Goal: Task Accomplishment & Management: Manage account settings

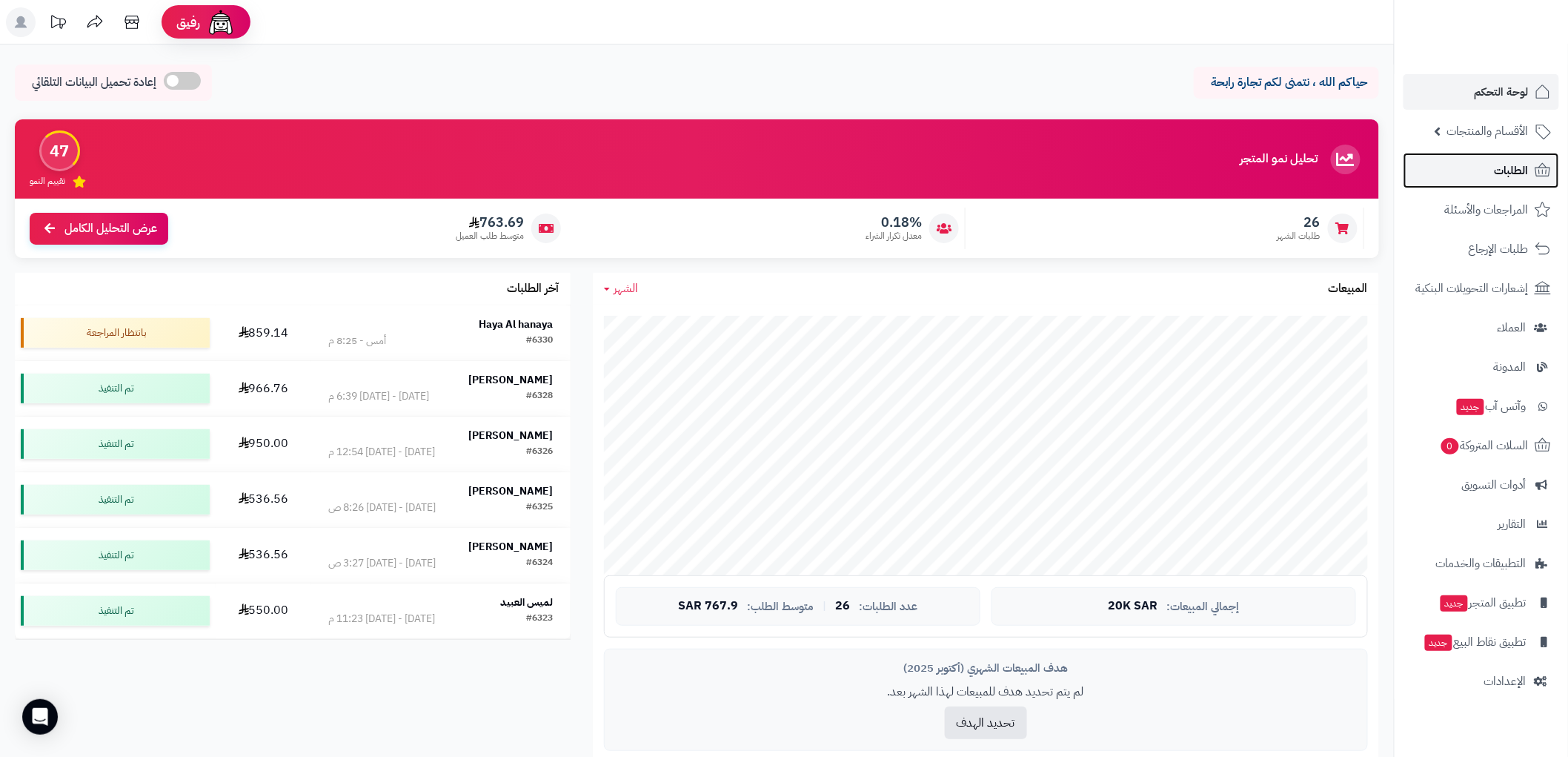
click at [1522, 171] on span "الطلبات" at bounding box center [1511, 170] width 34 height 21
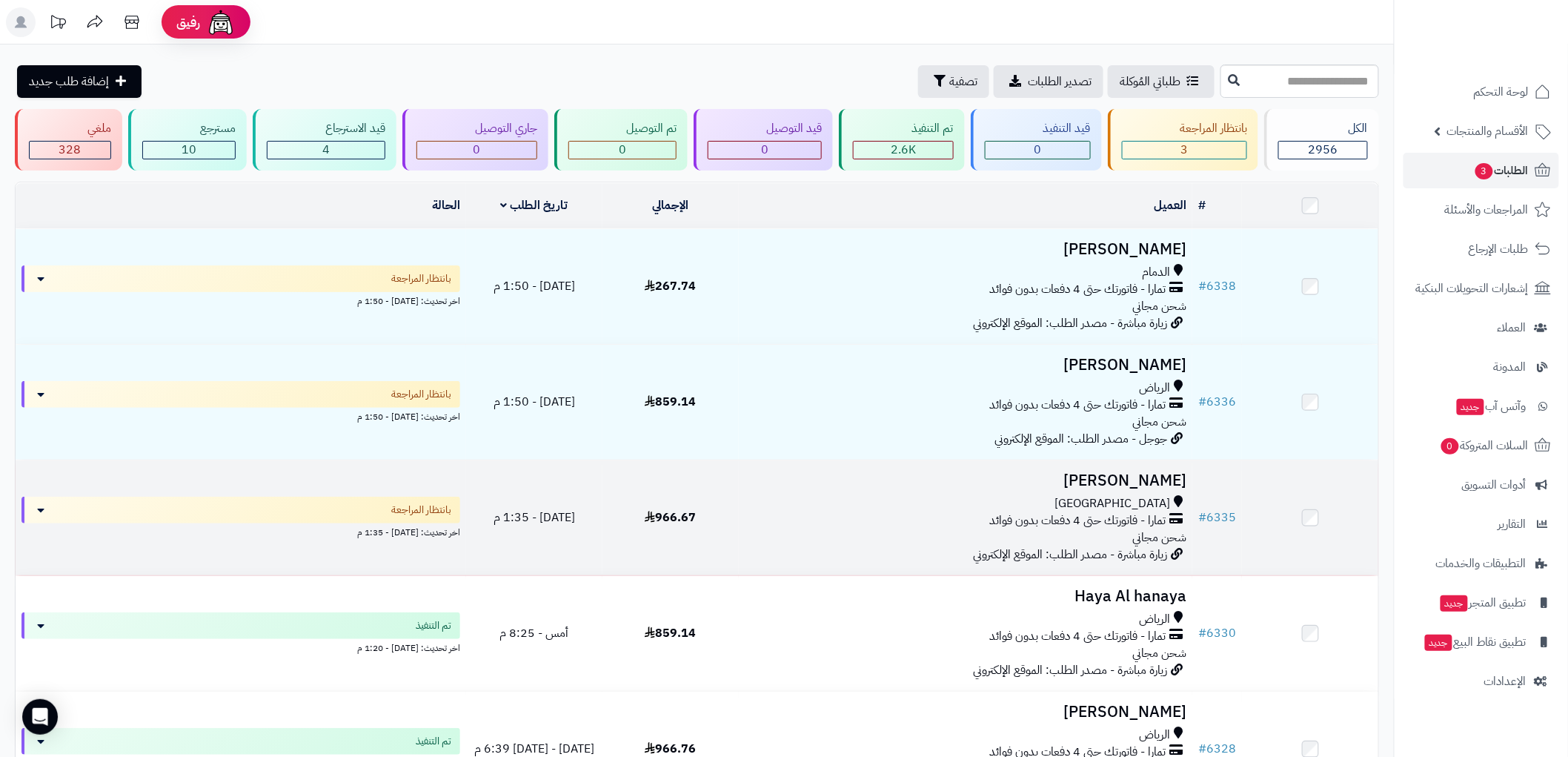
click at [989, 495] on div "مكة المكرمة" at bounding box center [965, 503] width 442 height 17
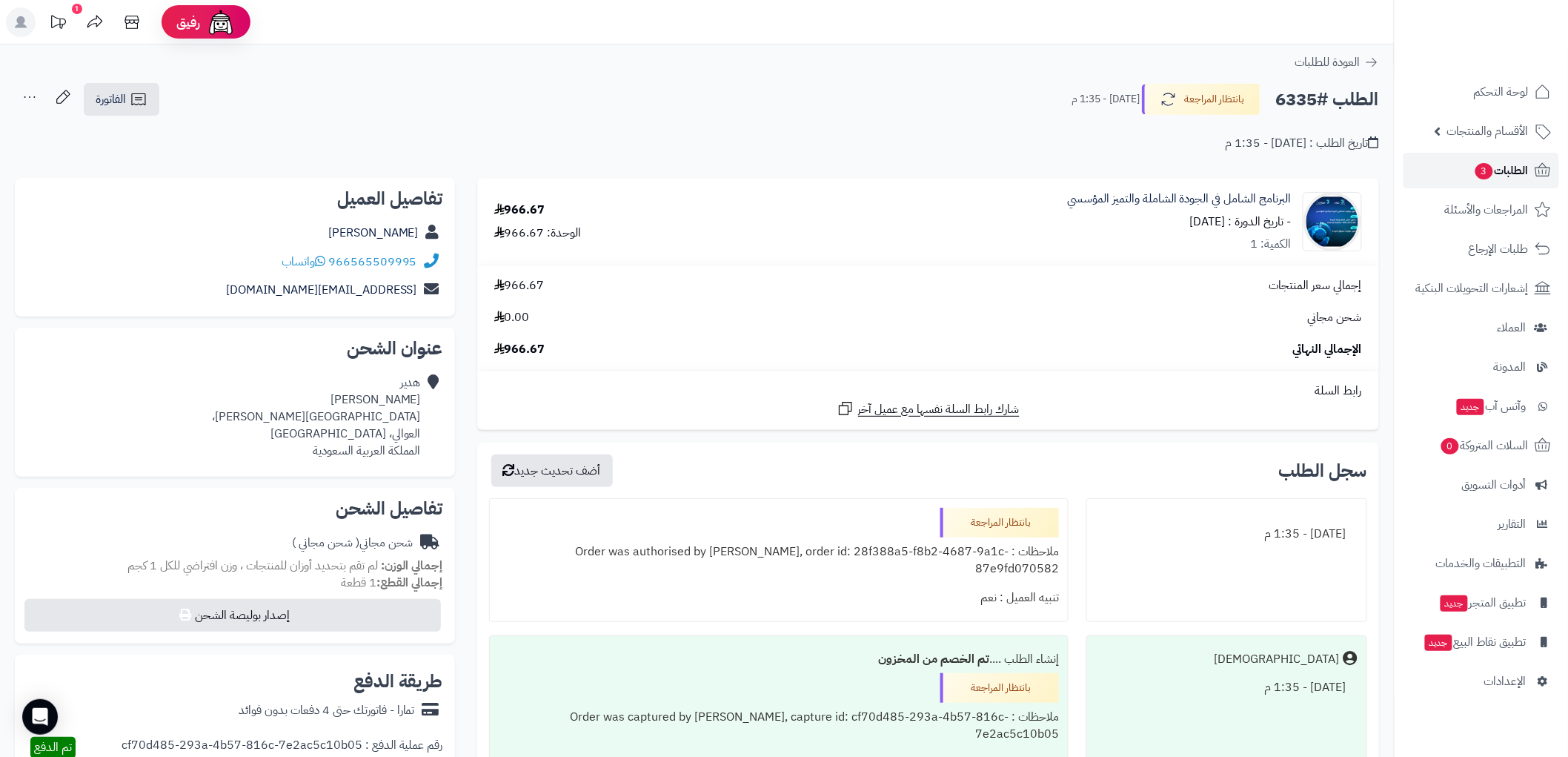
click at [1497, 172] on span "الطلبات 3" at bounding box center [1501, 170] width 55 height 21
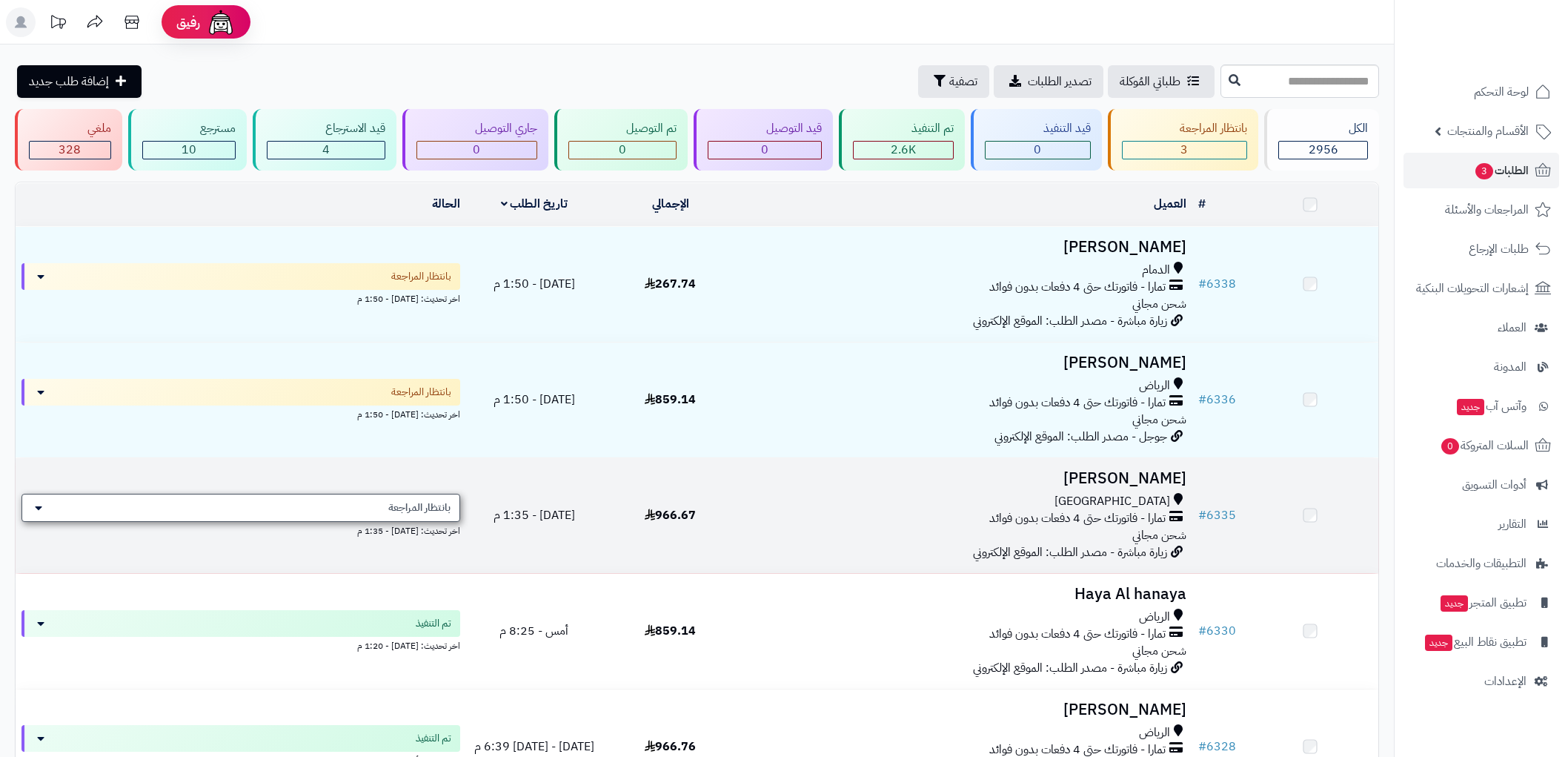
click at [175, 498] on div "بانتظار المراجعة" at bounding box center [241, 507] width 439 height 28
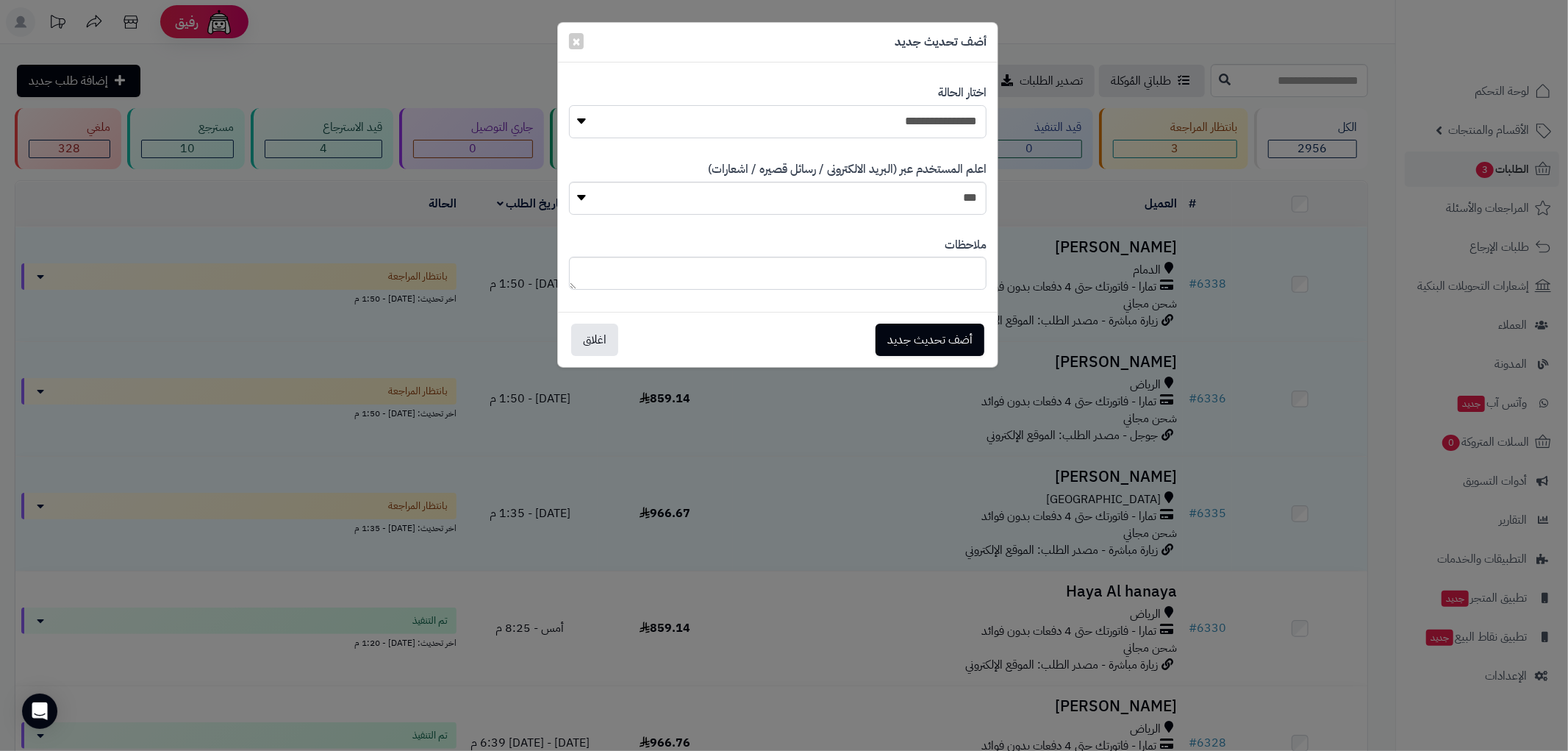
click at [917, 120] on select "**********" at bounding box center [778, 122] width 418 height 33
select select "*"
click at [569, 105] on select "**********" at bounding box center [778, 122] width 418 height 33
click at [939, 342] on button "أضف تحديث جديد" at bounding box center [929, 339] width 108 height 32
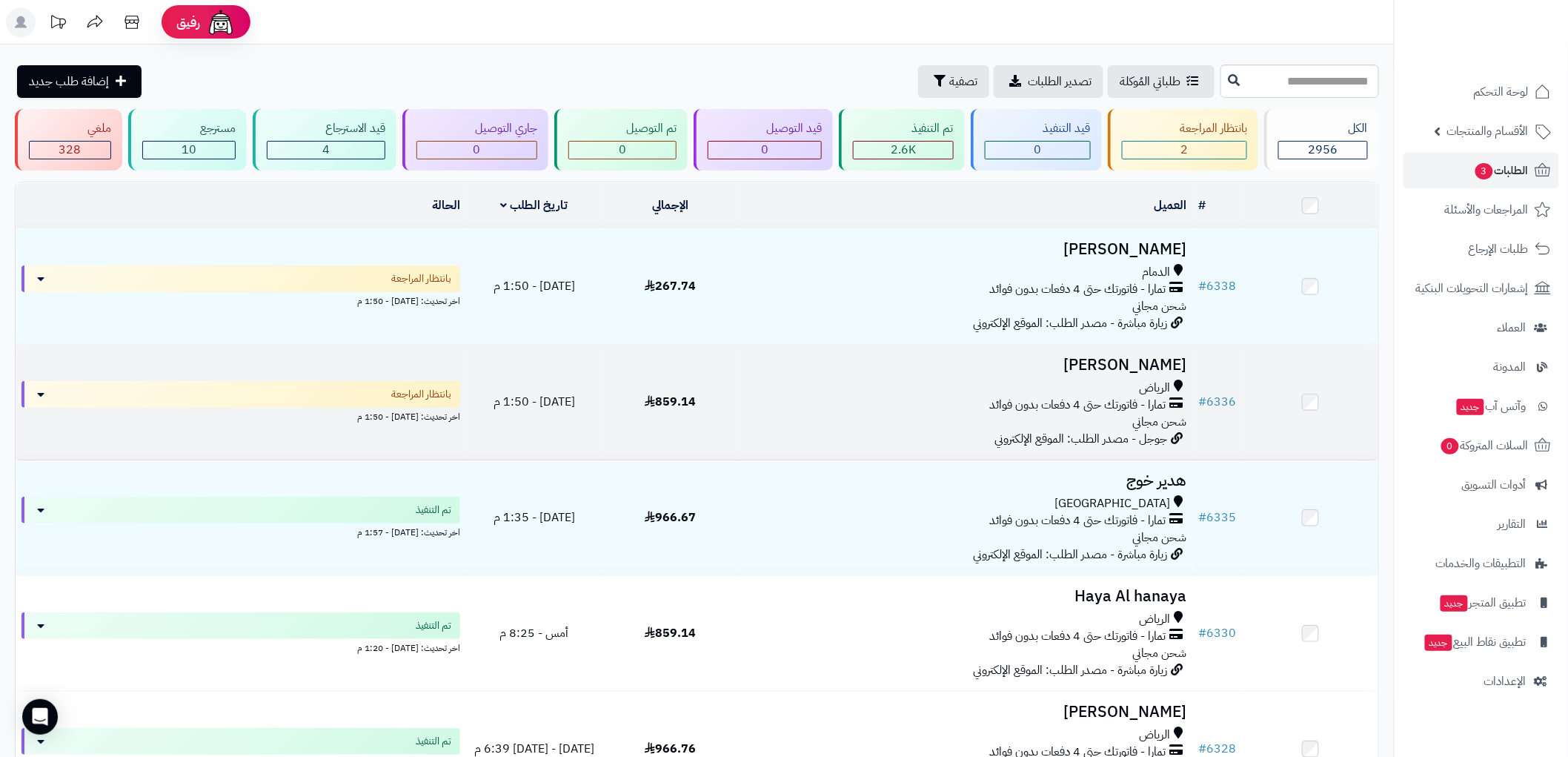
click at [965, 382] on div "الرياض" at bounding box center [965, 388] width 442 height 17
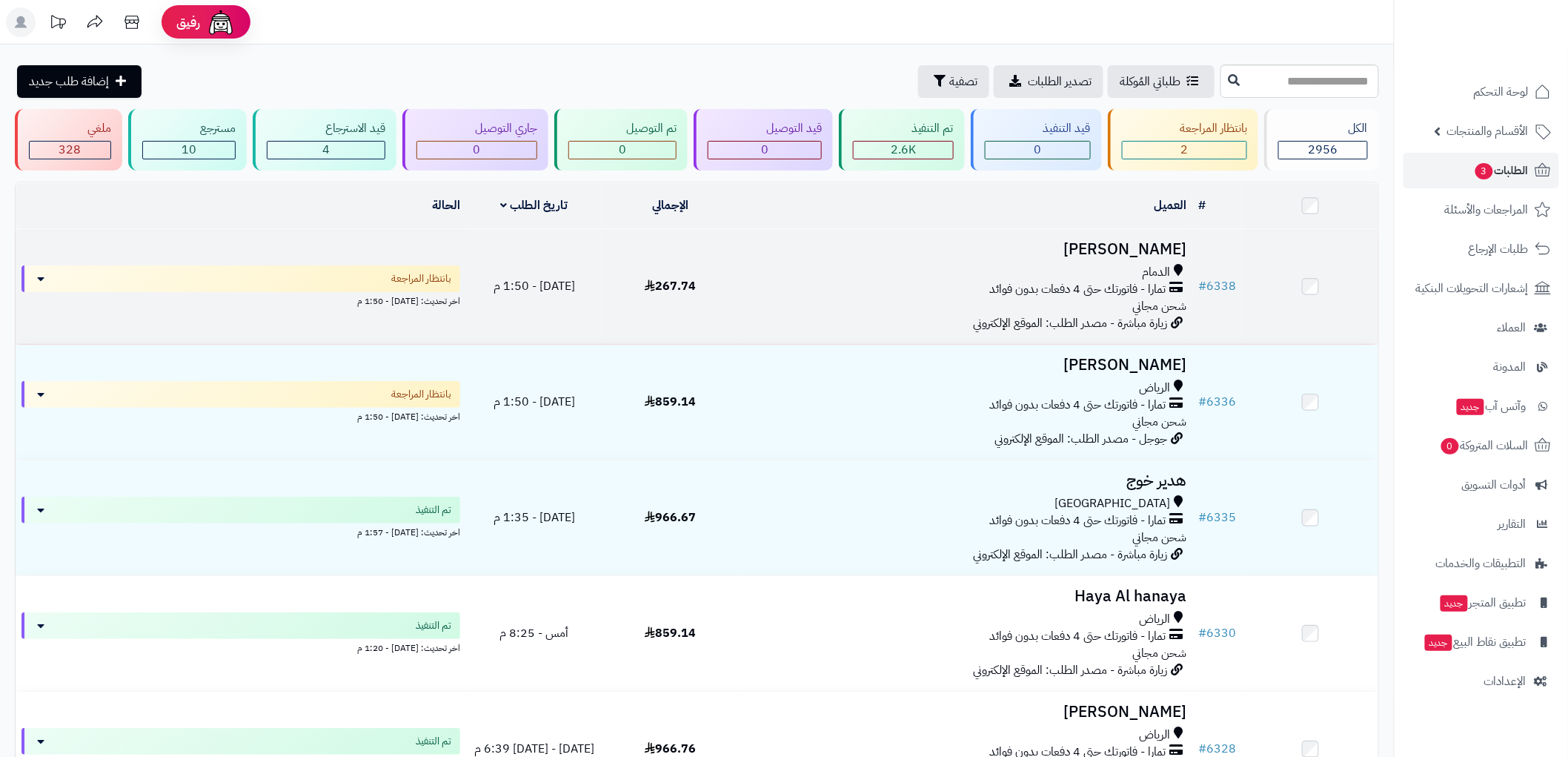
click at [944, 281] on div "تمارا - فاتورتك حتى 4 دفعات بدون فوائد" at bounding box center [965, 289] width 442 height 17
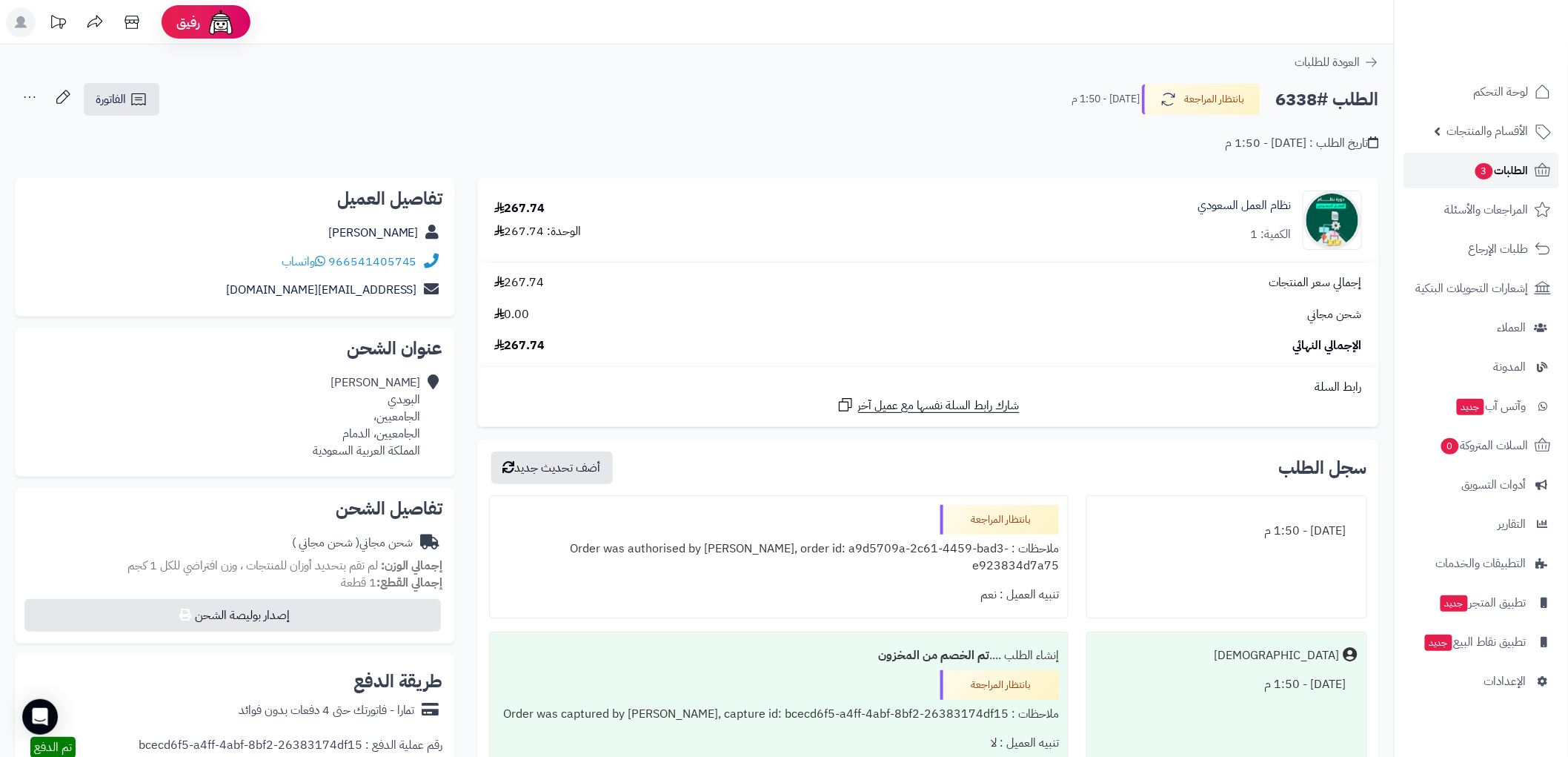
click at [1509, 164] on span "الطلبات 3" at bounding box center [1501, 170] width 55 height 21
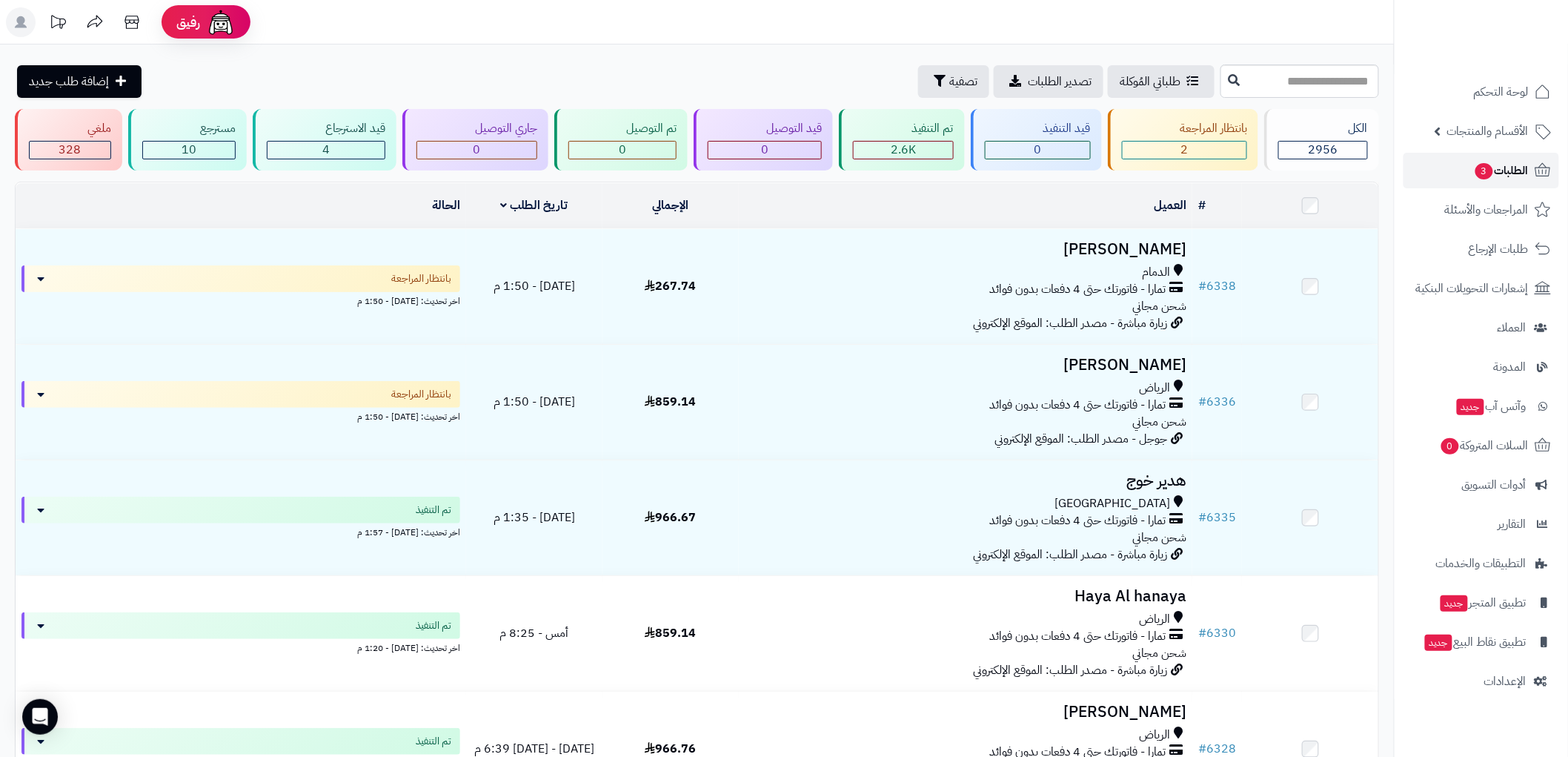
click at [1524, 164] on span "الطلبات 3" at bounding box center [1501, 170] width 55 height 21
click at [1507, 444] on span "السلات المتروكة 1" at bounding box center [1484, 445] width 90 height 21
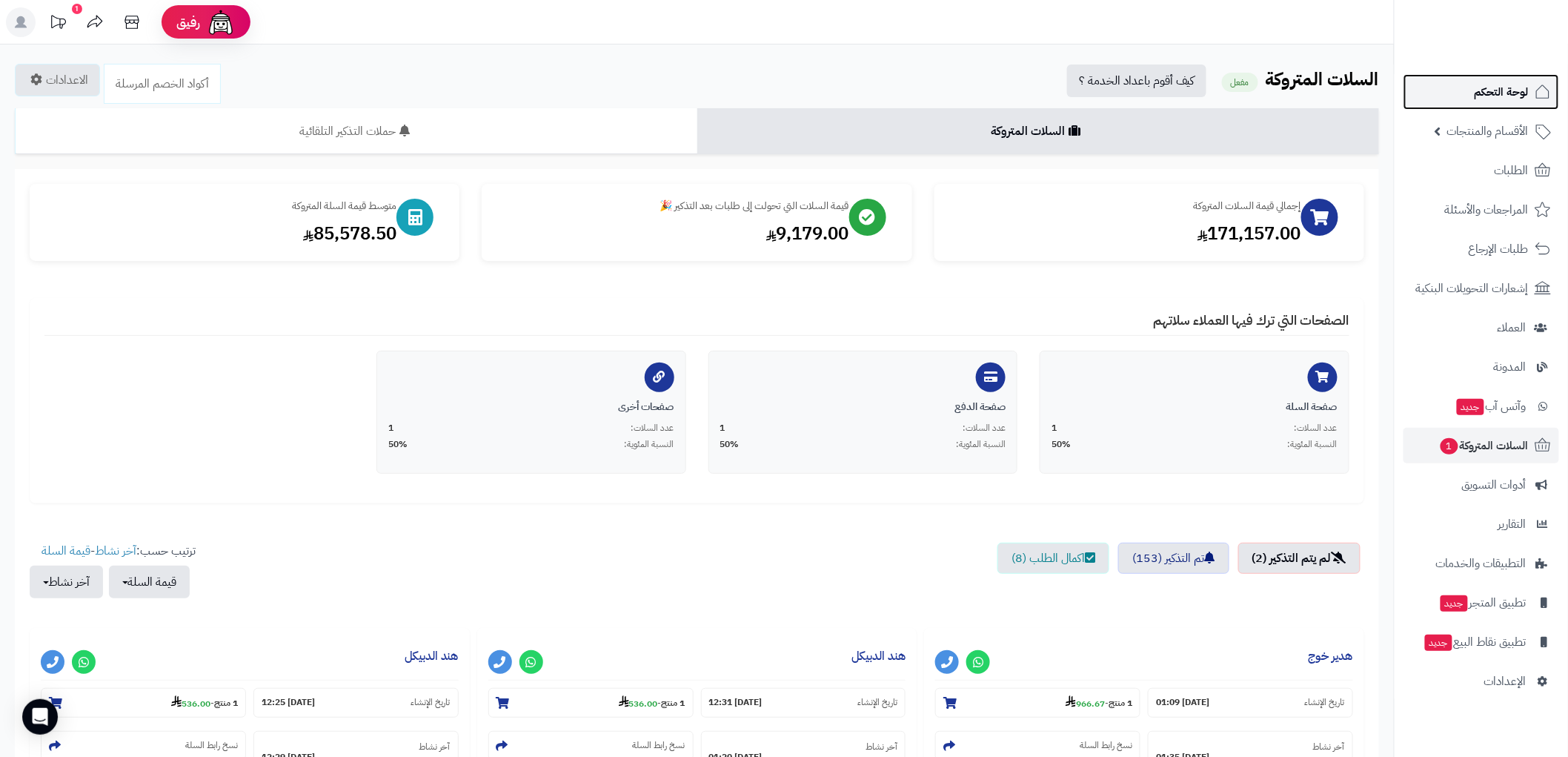
click at [1502, 92] on span "لوحة التحكم" at bounding box center [1502, 92] width 54 height 21
